Goal: Check status: Check status

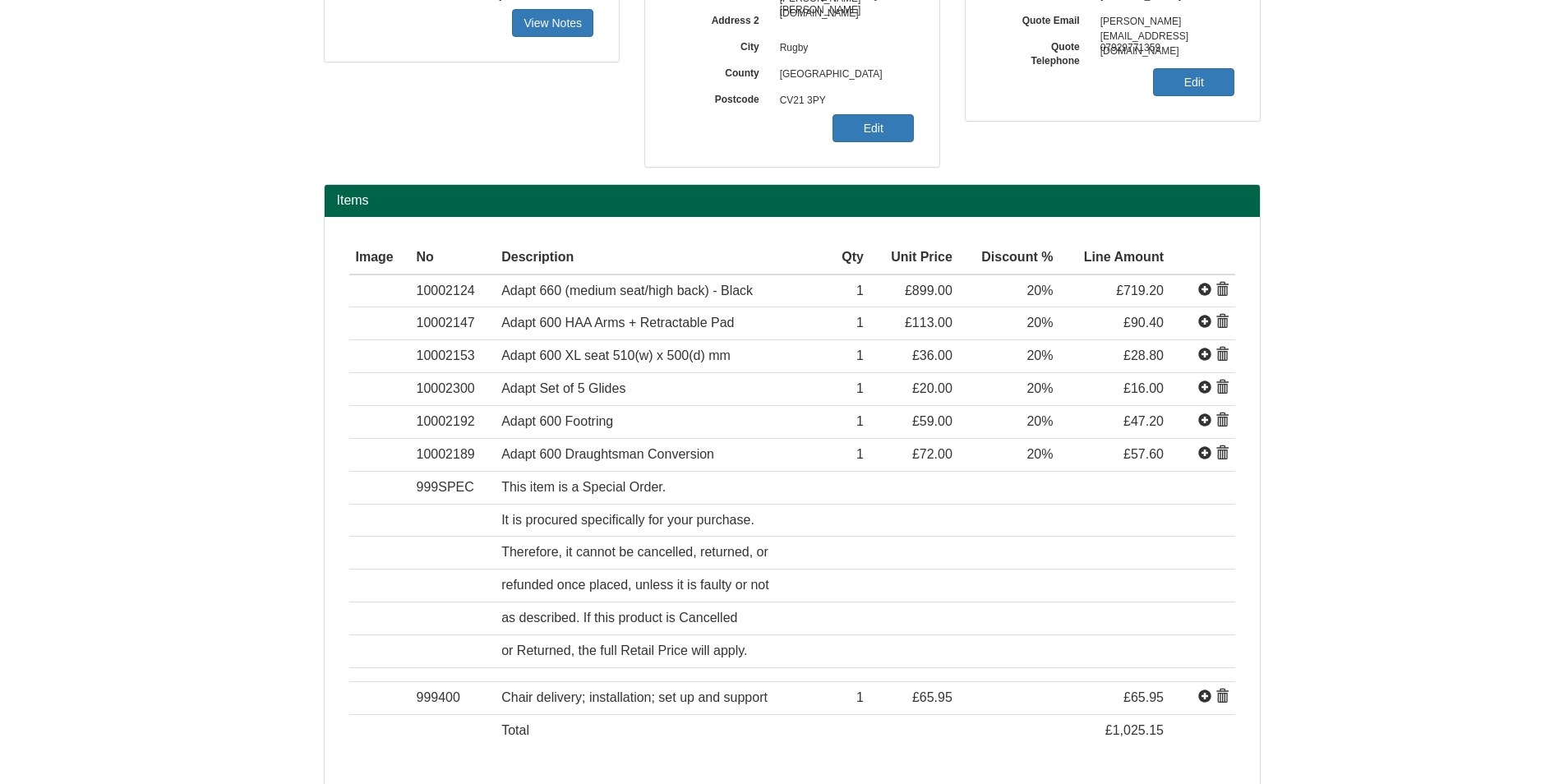
scroll to position [336, 0]
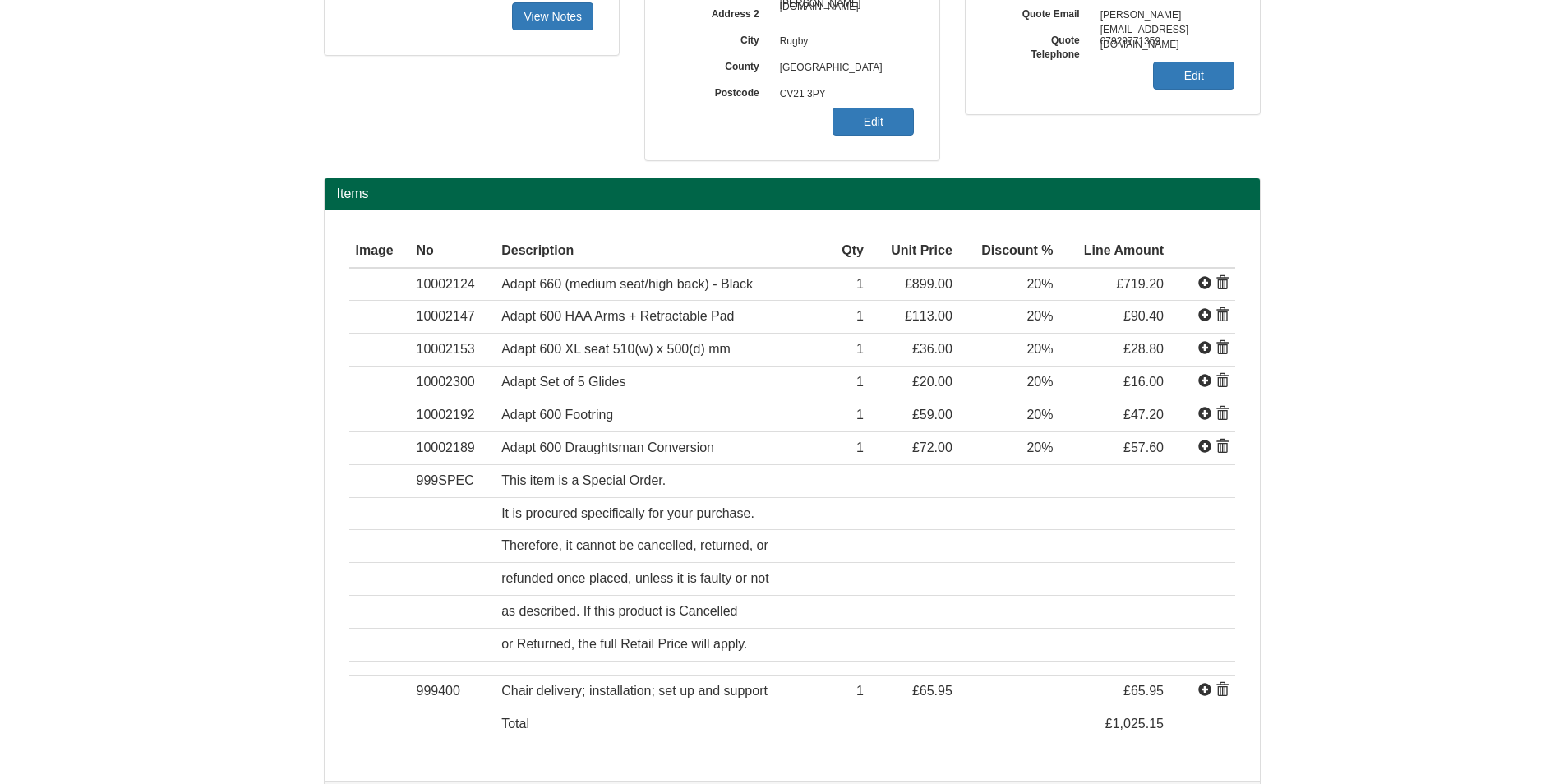
drag, startPoint x: 1558, startPoint y: 409, endPoint x: 1554, endPoint y: 316, distance: 93.1
click at [1554, 316] on form "Quote Billing Customer Betfred Group Ltd Contact Accounts Payable Address The S…" at bounding box center [780, 253] width 1559 height 1178
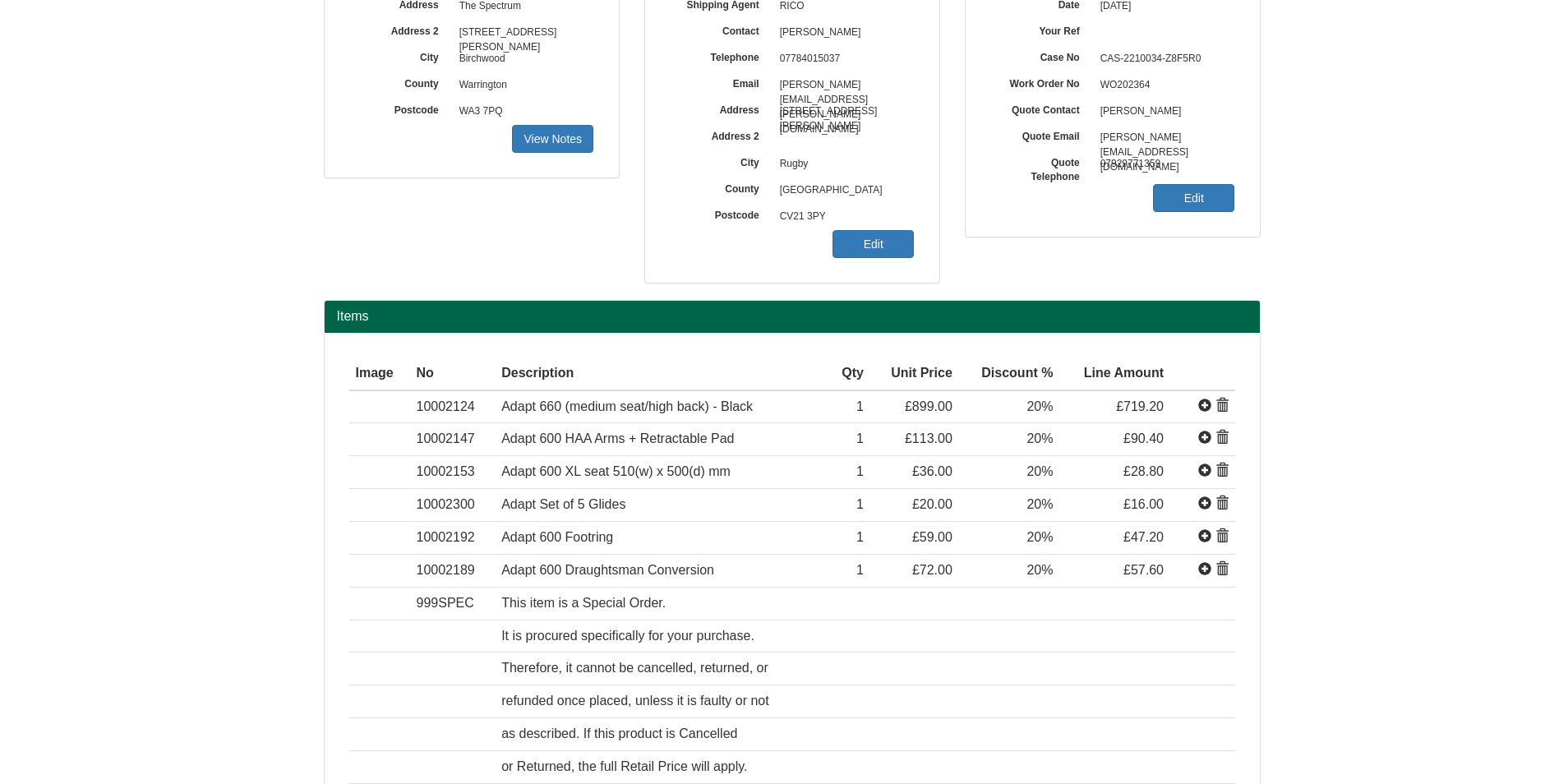
scroll to position [210, 0]
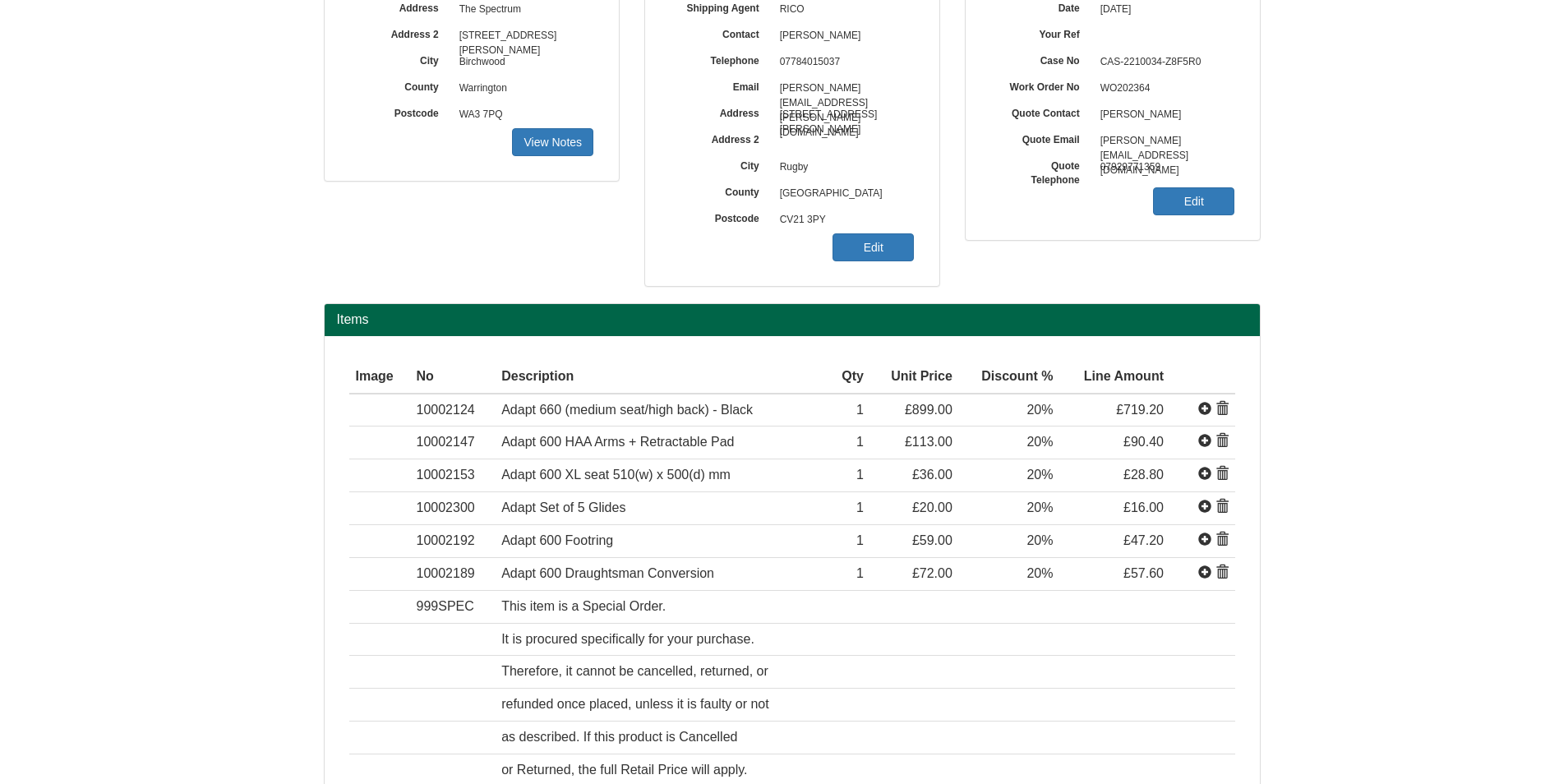
click at [1479, 390] on form "Quote Billing Customer Betfred Group Ltd Contact Accounts Payable Address The S…" at bounding box center [780, 379] width 1559 height 1178
